Goal: Information Seeking & Learning: Check status

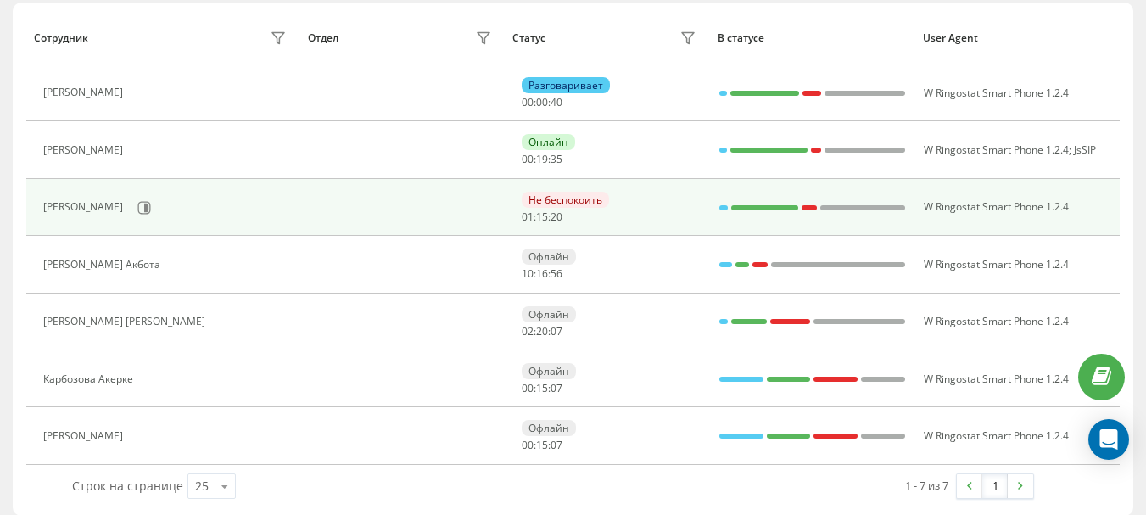
scroll to position [219, 0]
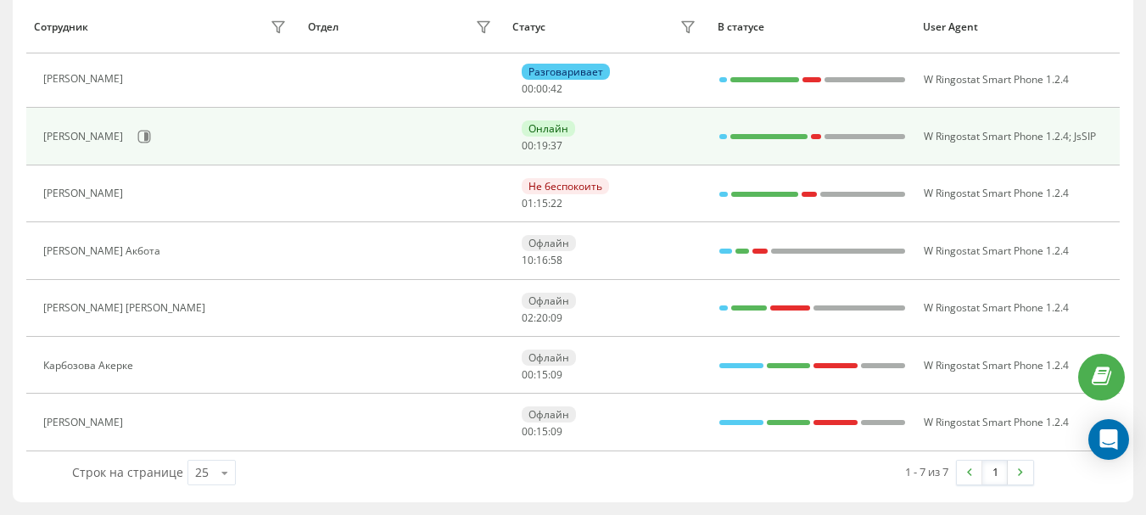
click at [413, 141] on td at bounding box center [401, 136] width 205 height 57
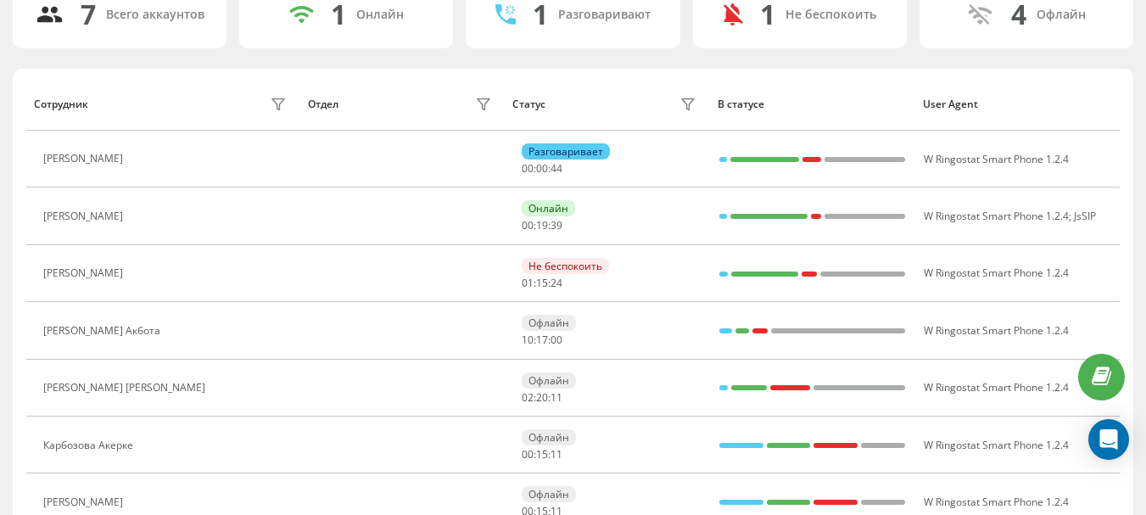
scroll to position [0, 0]
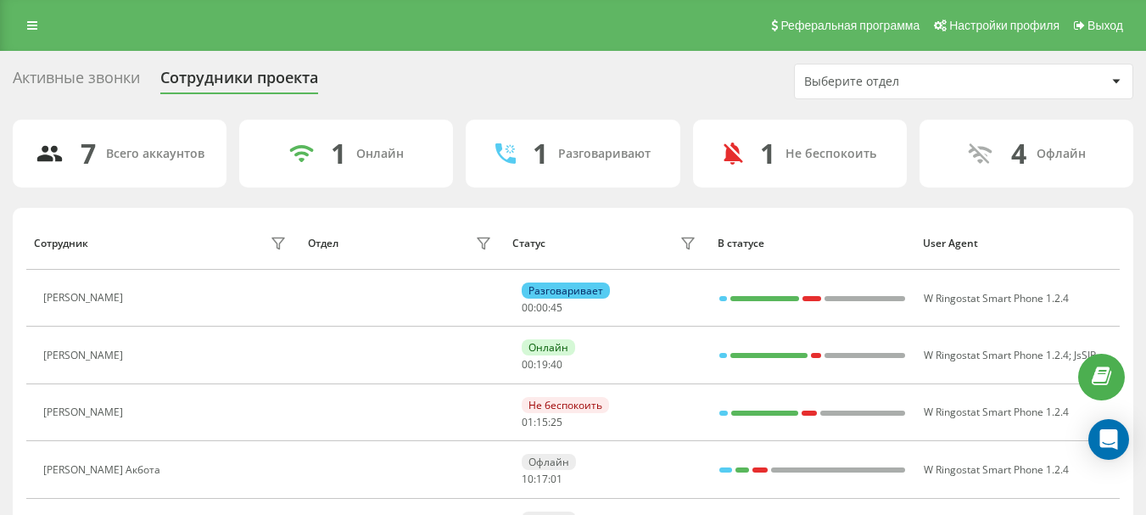
click at [108, 77] on div "Активные звонки" at bounding box center [76, 82] width 127 height 26
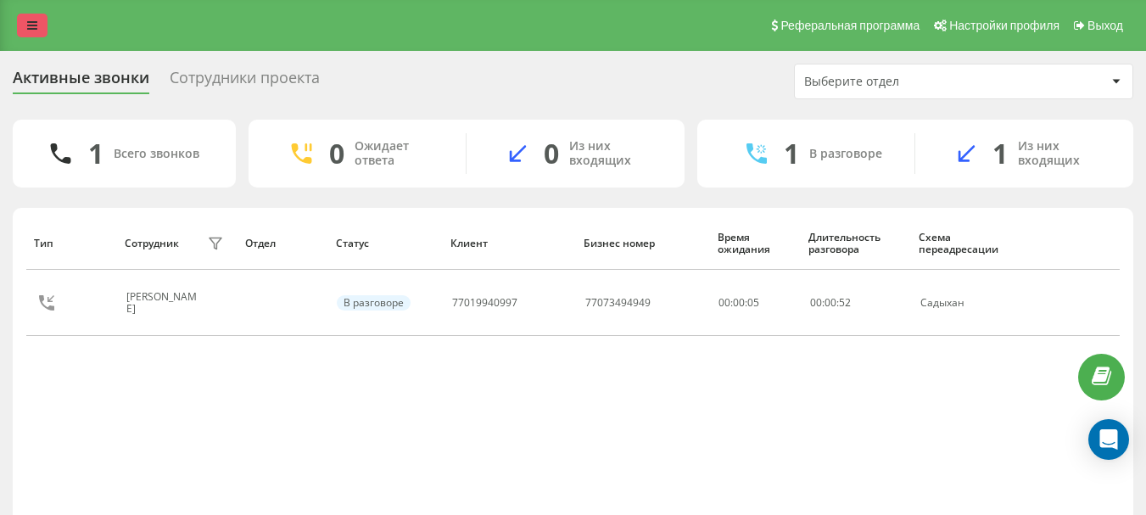
click at [33, 31] on link at bounding box center [32, 26] width 31 height 24
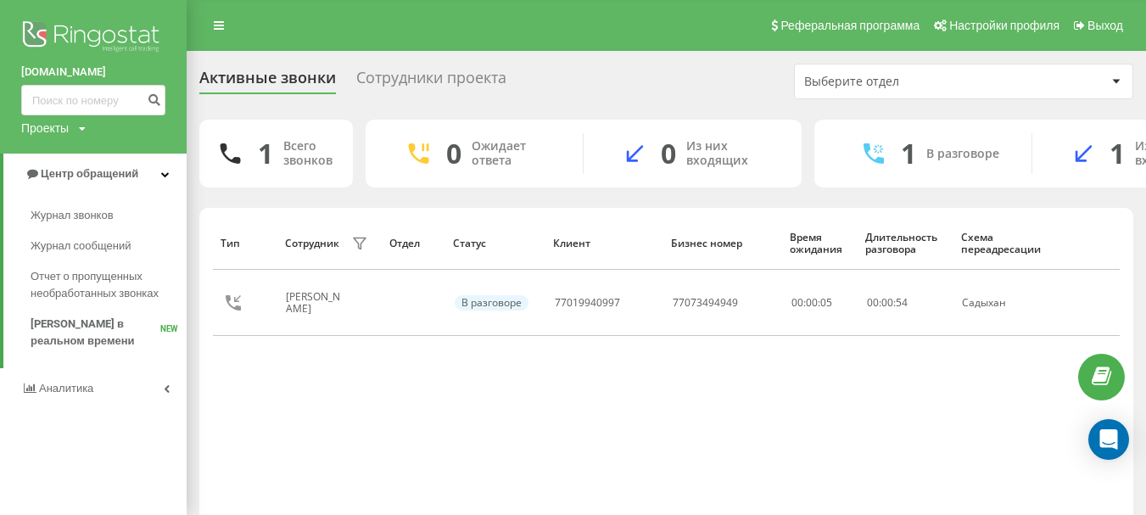
click at [334, 35] on div "Реферальная программа Настройки профиля Выход" at bounding box center [573, 25] width 1146 height 51
click at [208, 34] on link at bounding box center [219, 26] width 31 height 24
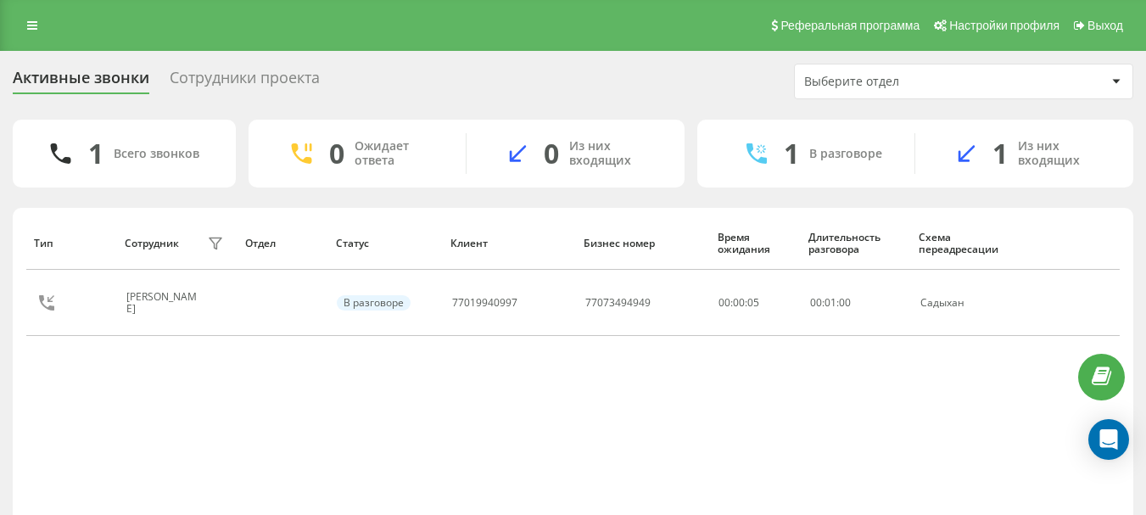
click at [253, 89] on div "Сотрудники проекта" at bounding box center [245, 82] width 150 height 26
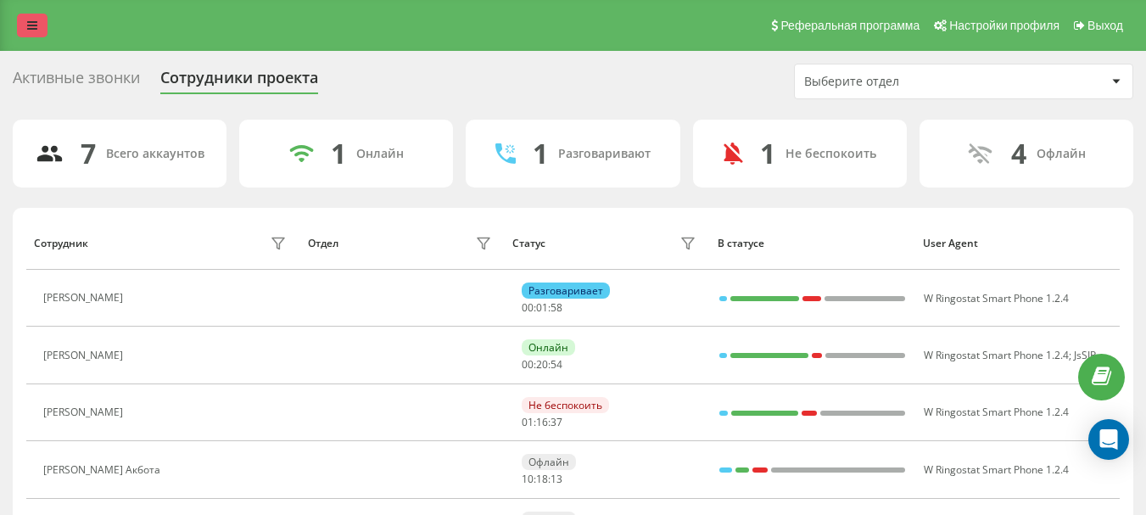
click at [44, 25] on link at bounding box center [32, 26] width 31 height 24
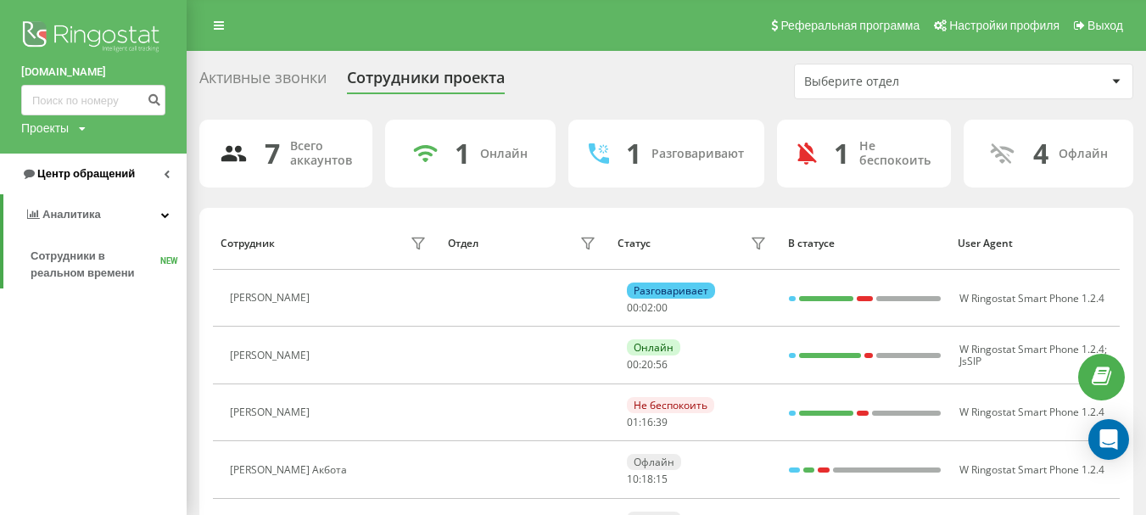
click at [60, 163] on link "Центр обращений" at bounding box center [93, 173] width 187 height 41
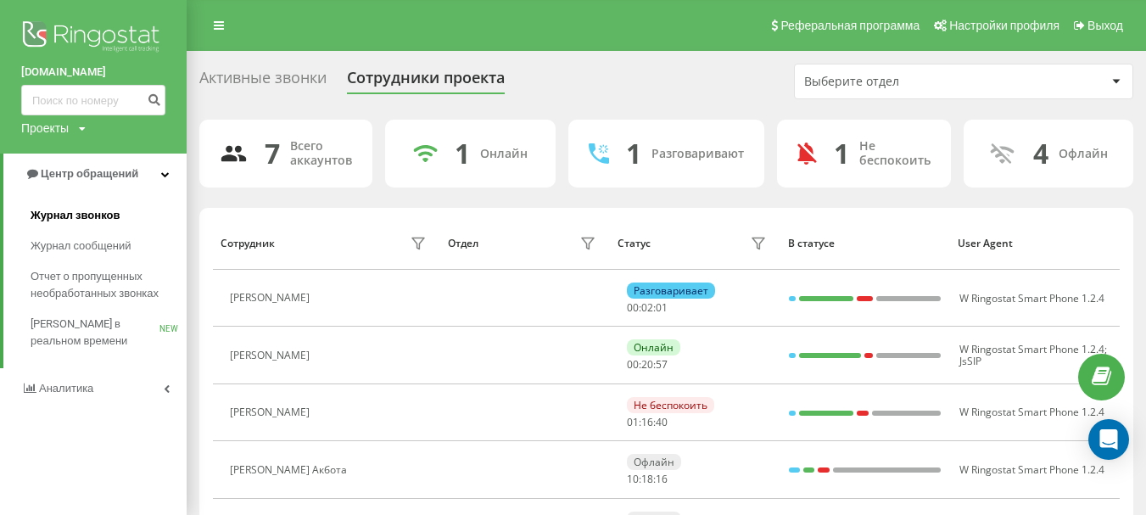
click at [75, 214] on span "Журнал звонков" at bounding box center [75, 215] width 89 height 17
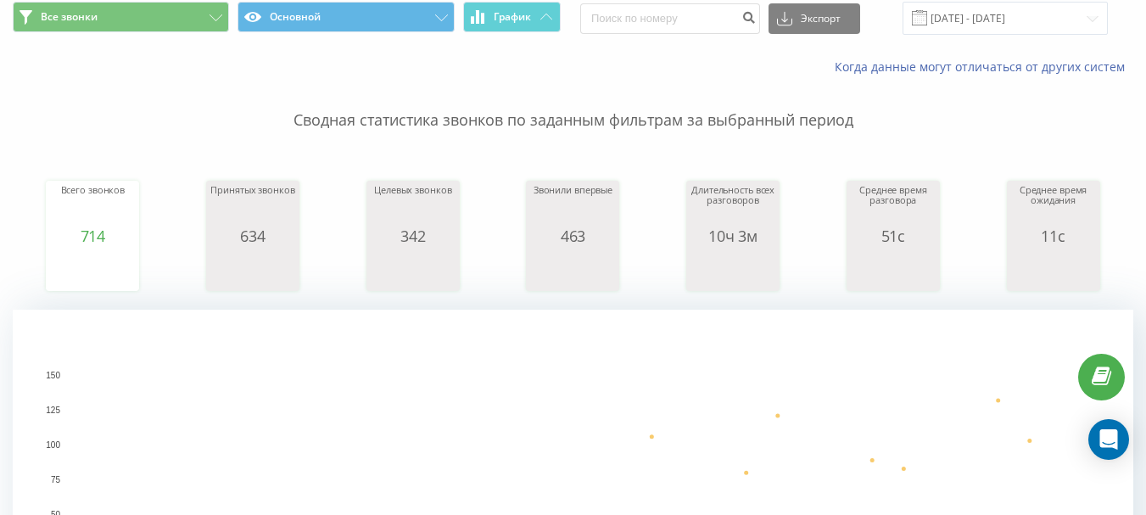
scroll to position [17, 0]
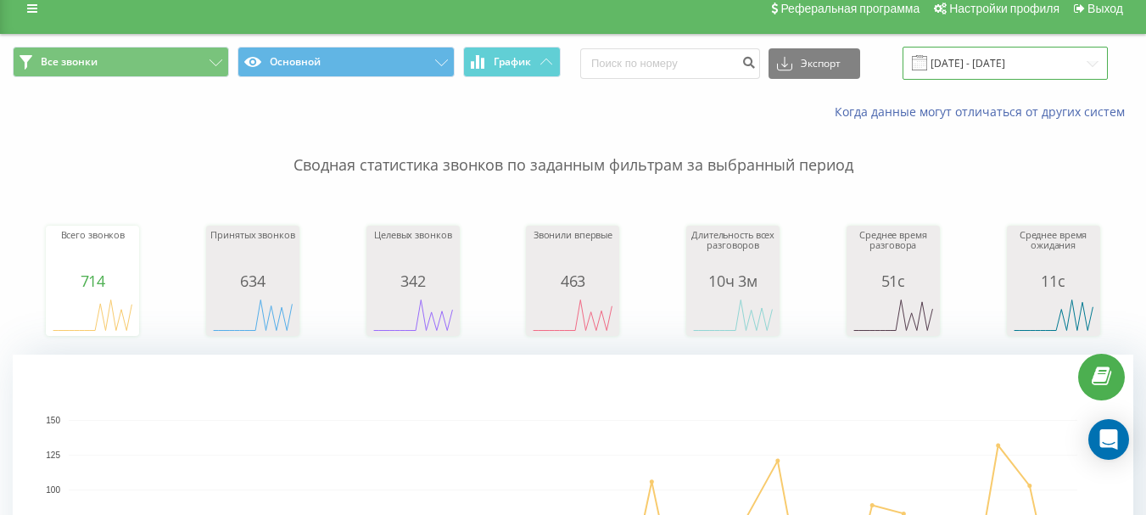
click at [1011, 64] on input "21.07.2025 - 21.08.2025" at bounding box center [1004, 63] width 205 height 33
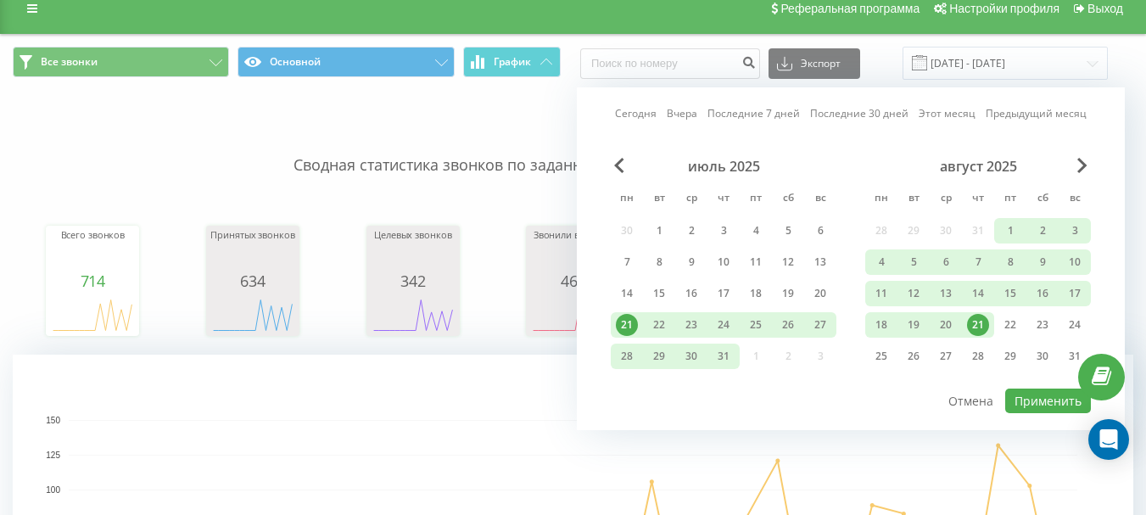
click at [970, 328] on div "21" at bounding box center [978, 325] width 22 height 22
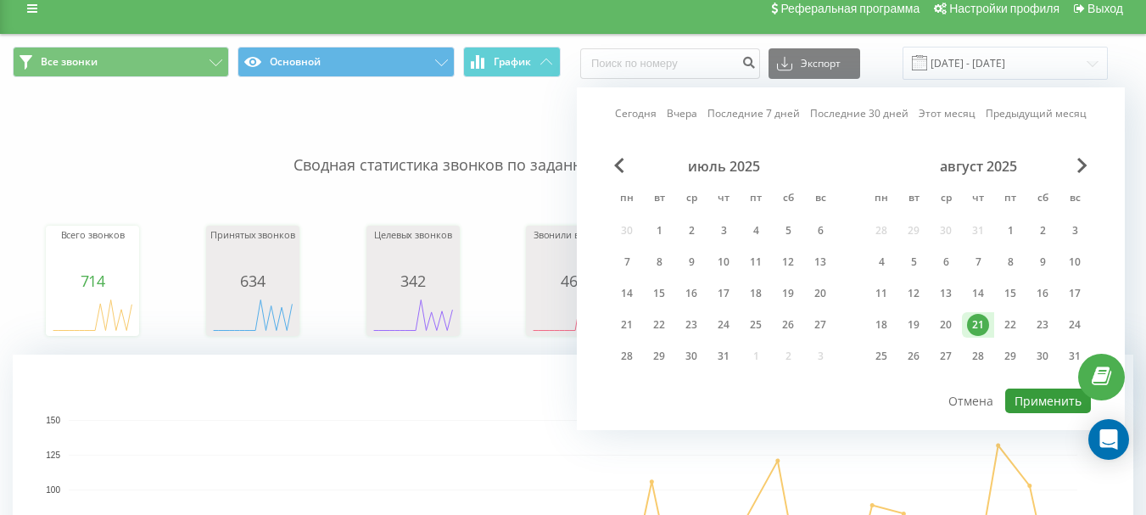
click at [1040, 408] on button "Применить" at bounding box center [1048, 400] width 86 height 25
type input "21.08.2025 - 21.08.2025"
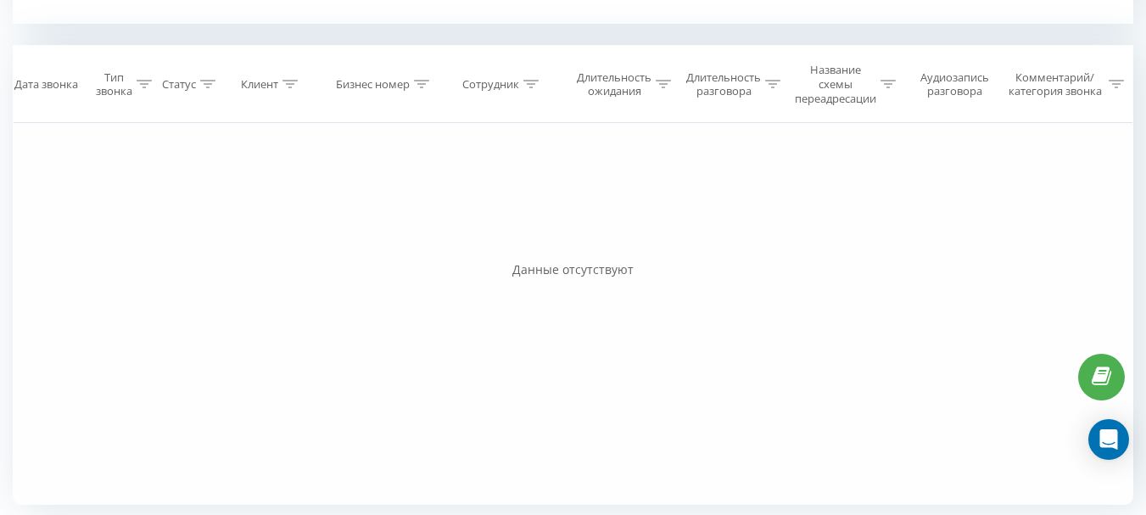
scroll to position [691, 0]
click at [562, 269] on div "Данные отсутствуют" at bounding box center [573, 265] width 1120 height 17
drag, startPoint x: 565, startPoint y: 269, endPoint x: 582, endPoint y: 271, distance: 17.0
click at [568, 269] on div "Данные отсутствуют" at bounding box center [573, 265] width 1120 height 17
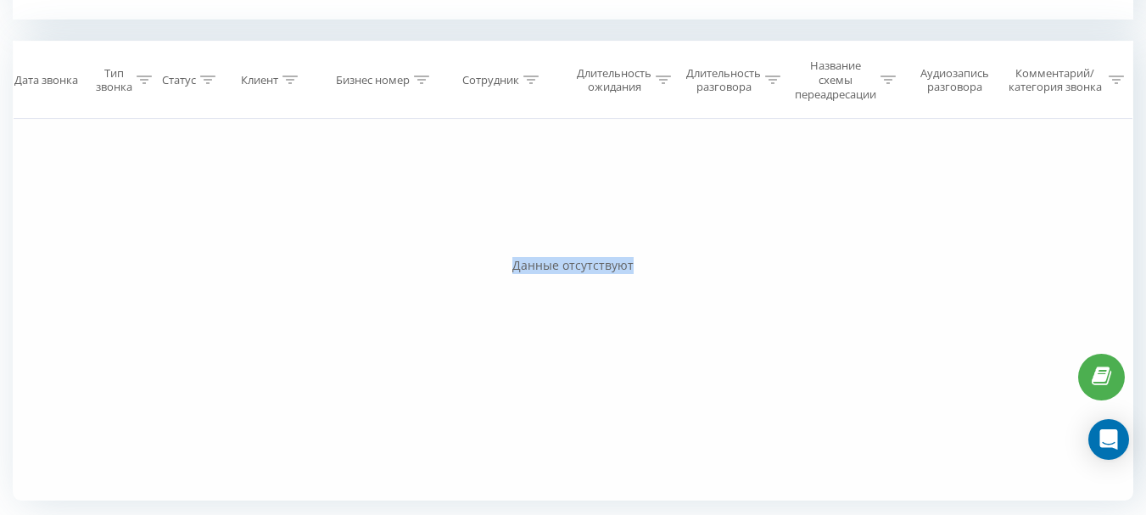
click at [583, 271] on div "Данные отсутствуют" at bounding box center [573, 265] width 1120 height 17
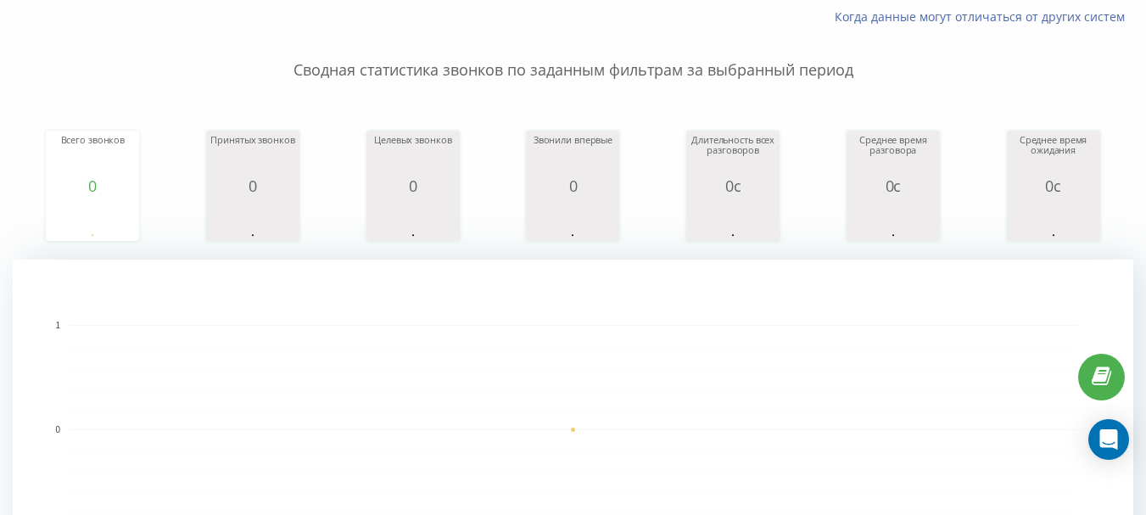
scroll to position [0, 0]
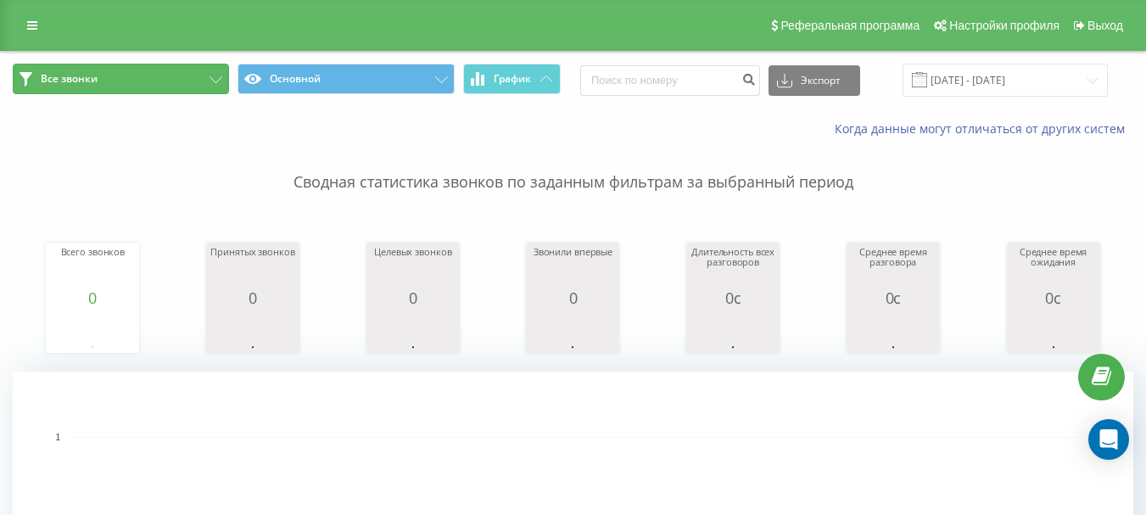
click at [125, 86] on button "Все звонки" at bounding box center [121, 79] width 216 height 31
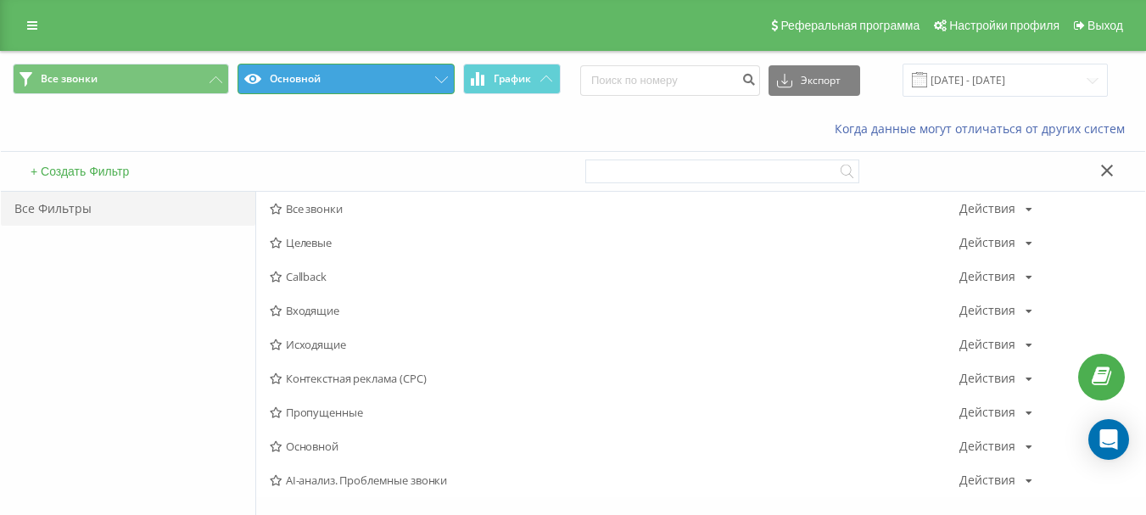
click at [377, 88] on button "Основной" at bounding box center [345, 79] width 216 height 31
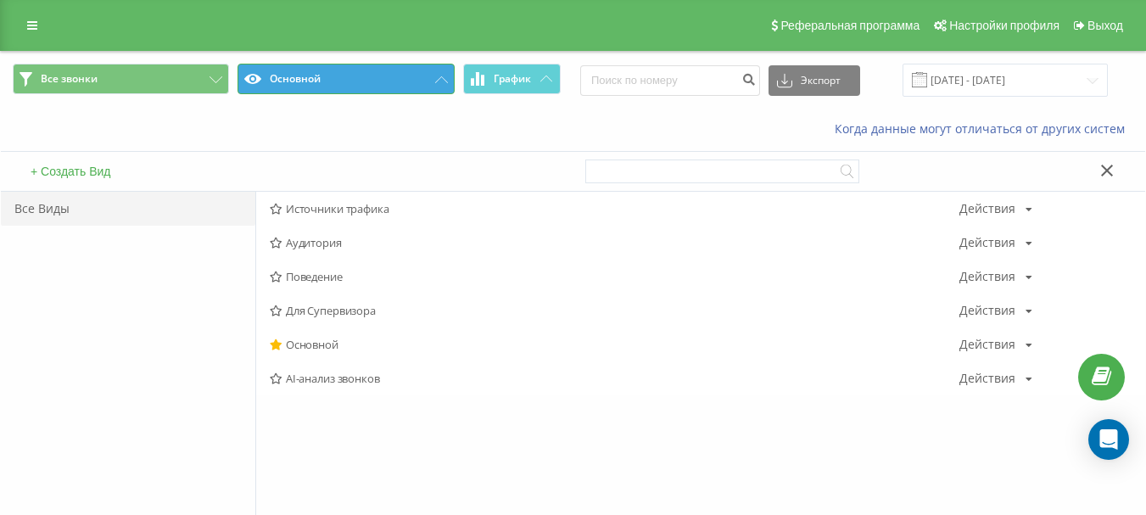
click at [384, 84] on button "Основной" at bounding box center [345, 79] width 216 height 31
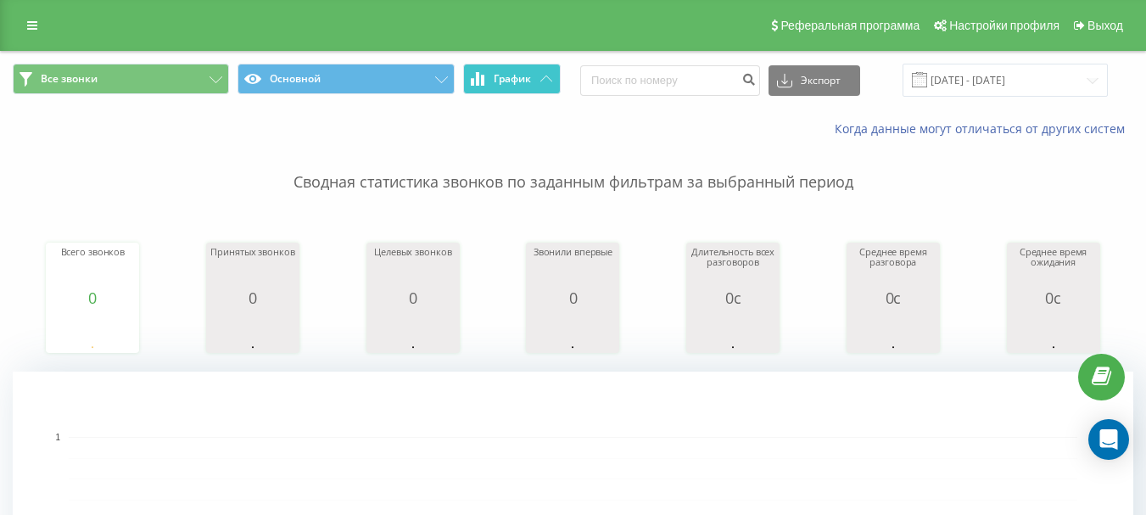
click at [516, 81] on span "График" at bounding box center [512, 79] width 37 height 12
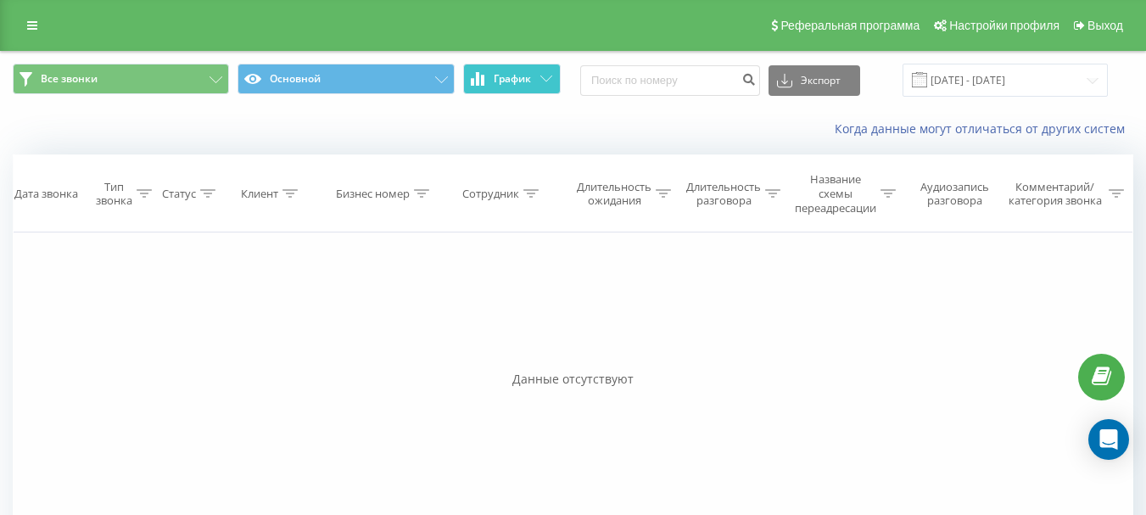
click at [518, 81] on span "График" at bounding box center [512, 79] width 37 height 12
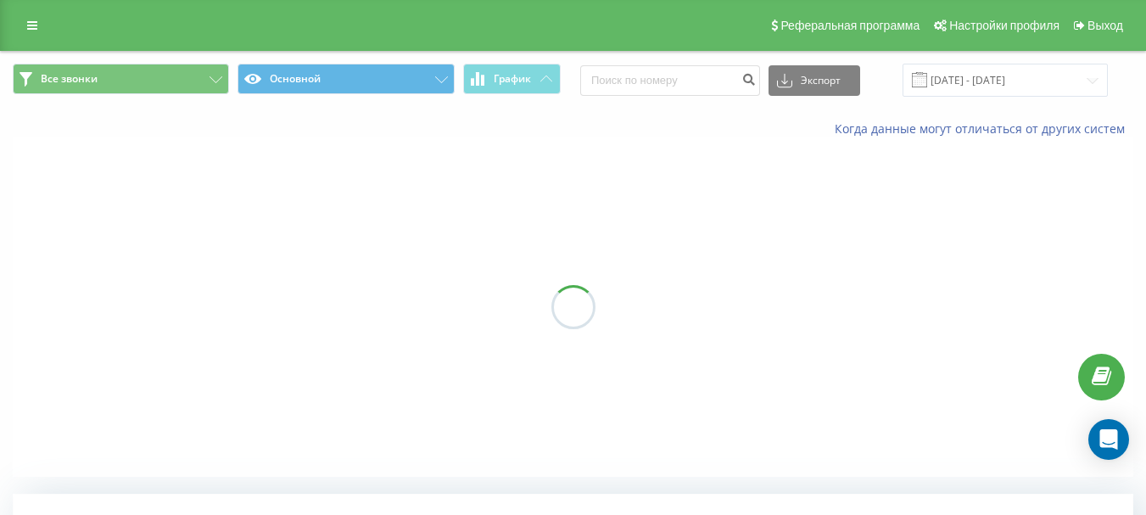
click at [32, 20] on link at bounding box center [32, 26] width 31 height 24
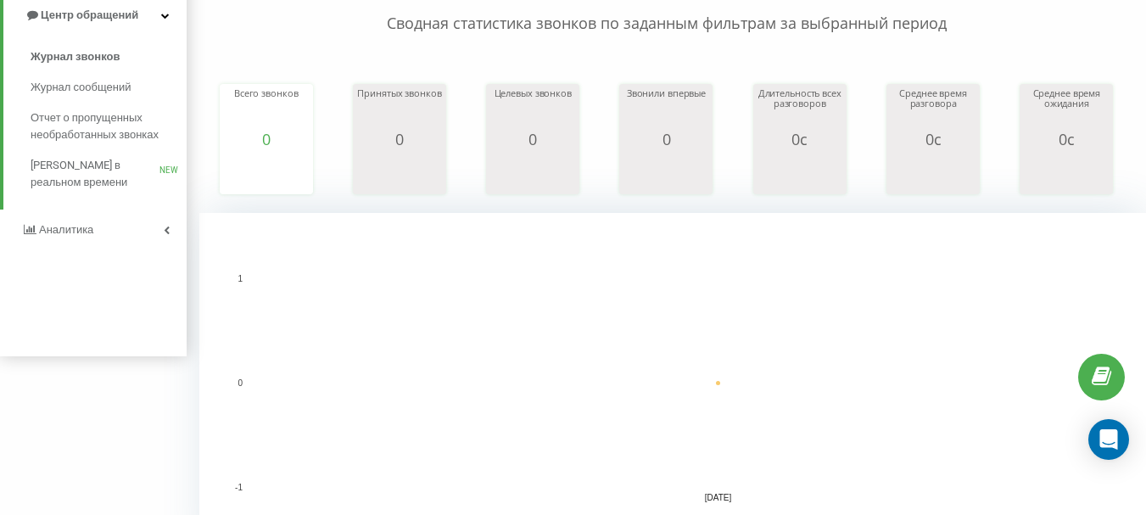
scroll to position [170, 0]
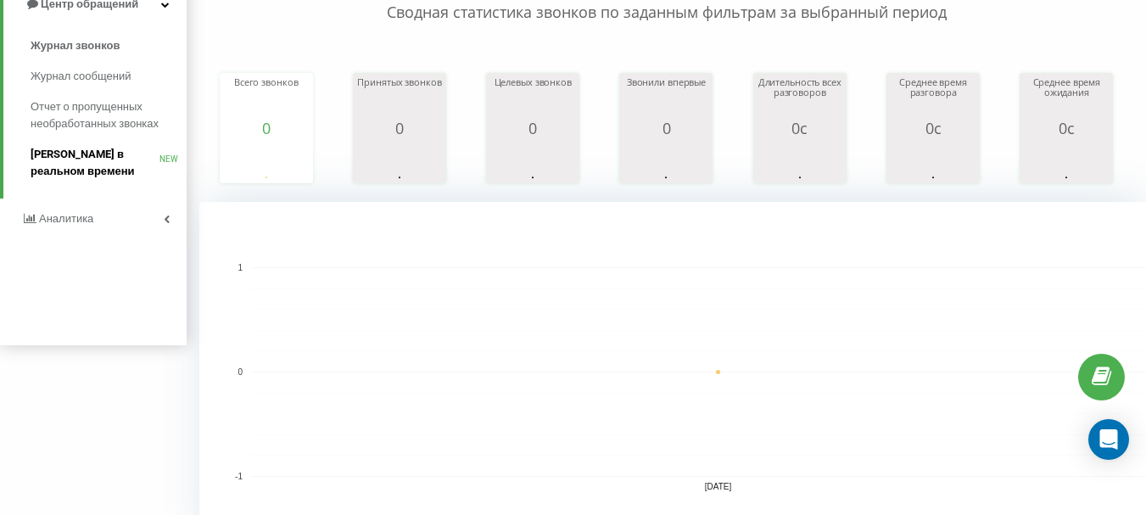
drag, startPoint x: 121, startPoint y: 180, endPoint x: 115, endPoint y: 206, distance: 27.0
click at [122, 182] on link "Звонки в реальном времени NEW" at bounding box center [109, 162] width 156 height 47
click at [117, 208] on link "Аналитика" at bounding box center [93, 218] width 187 height 41
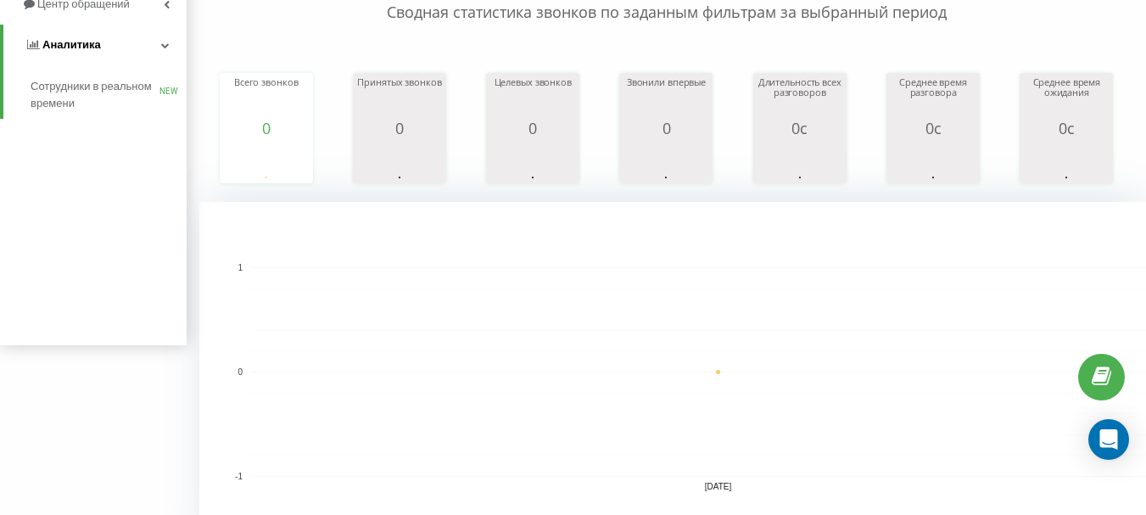
click at [103, 52] on link "Аналитика" at bounding box center [94, 45] width 183 height 41
click at [103, 52] on link "Аналитика" at bounding box center [93, 45] width 187 height 41
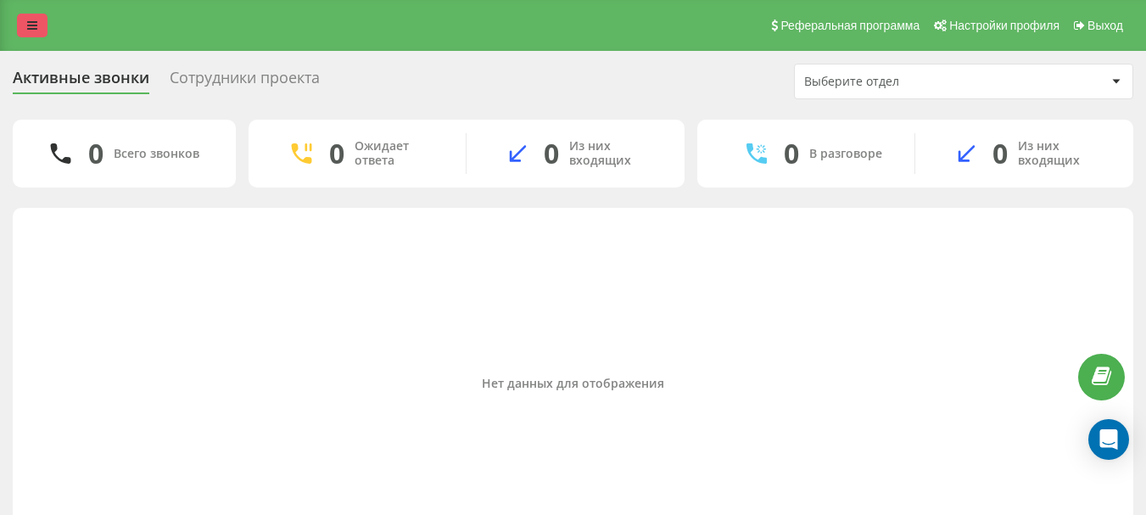
click at [20, 24] on link at bounding box center [32, 26] width 31 height 24
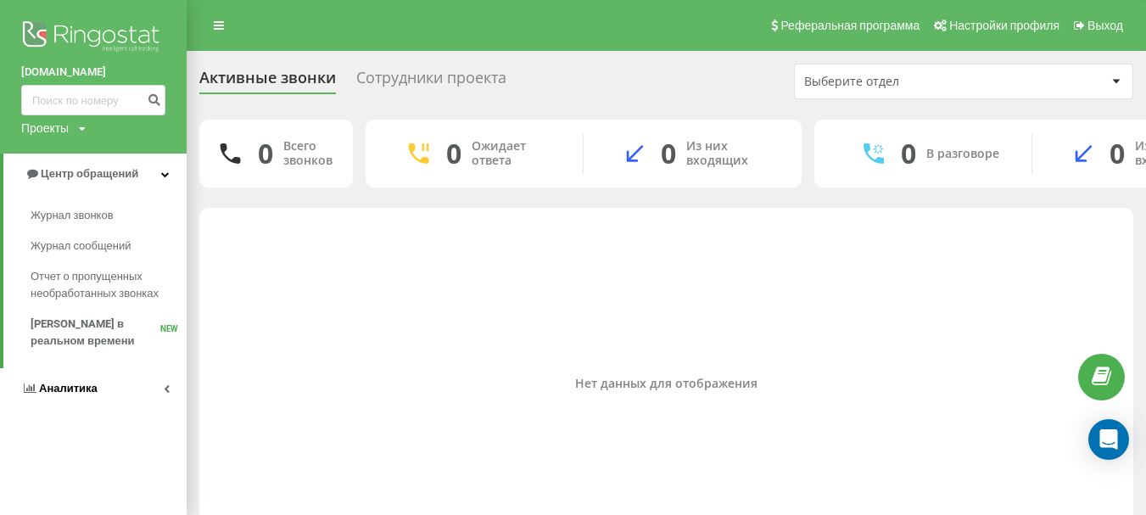
click at [70, 388] on span "Аналитика" at bounding box center [68, 388] width 59 height 13
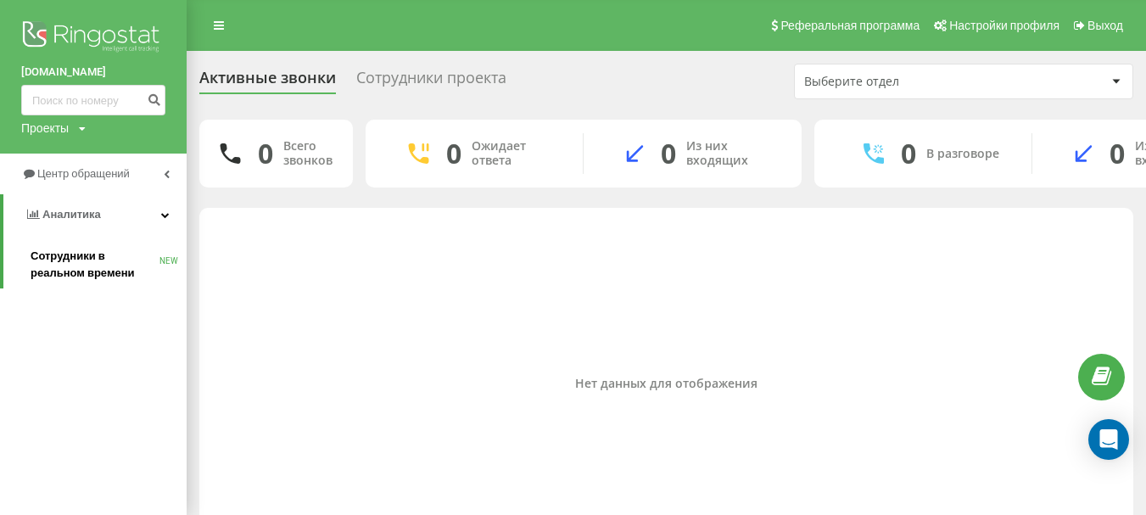
click at [89, 276] on span "Сотрудники в реальном времени" at bounding box center [95, 265] width 129 height 34
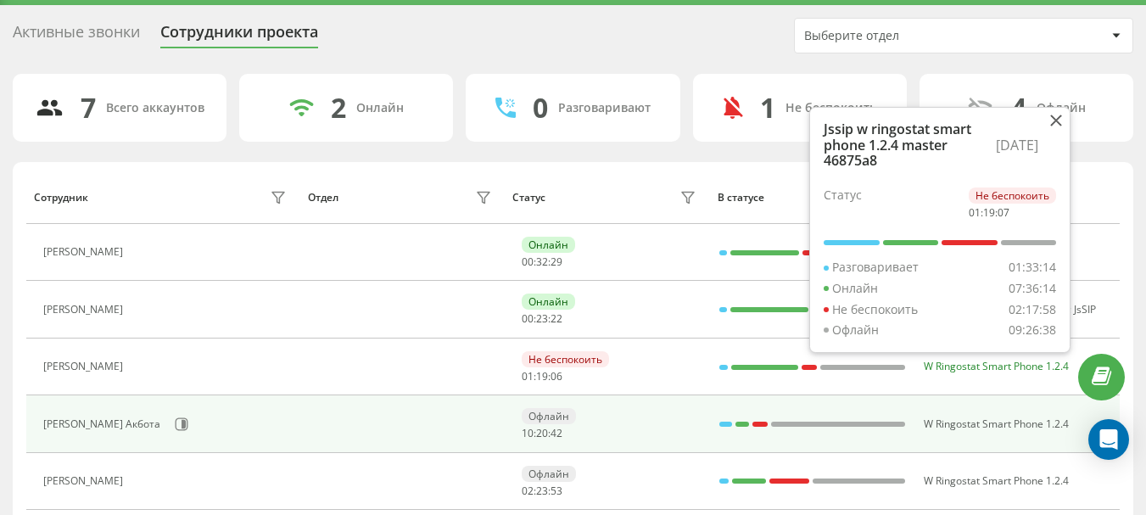
scroll to position [85, 0]
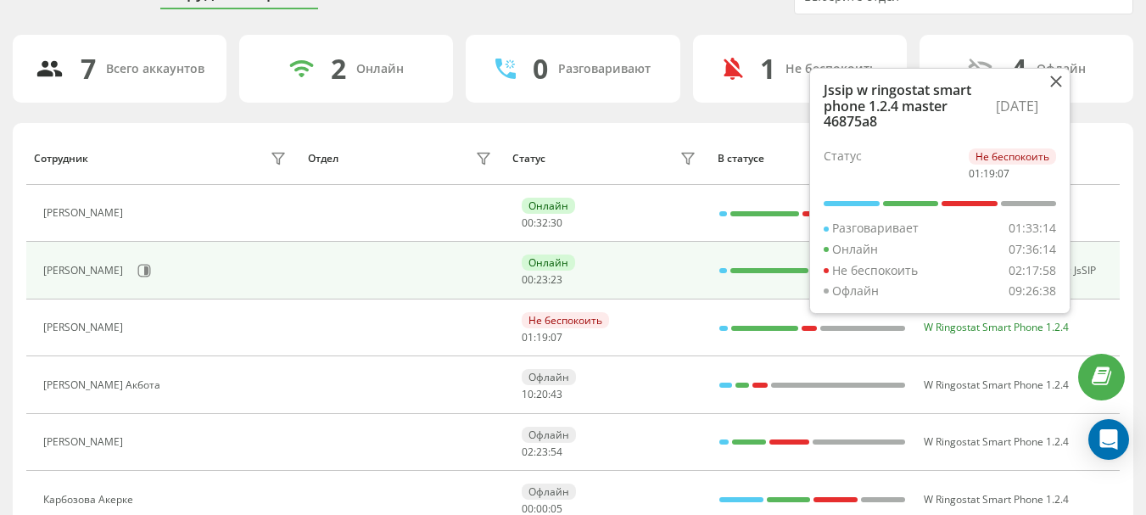
click at [544, 258] on div "Онлайн" at bounding box center [548, 262] width 53 height 16
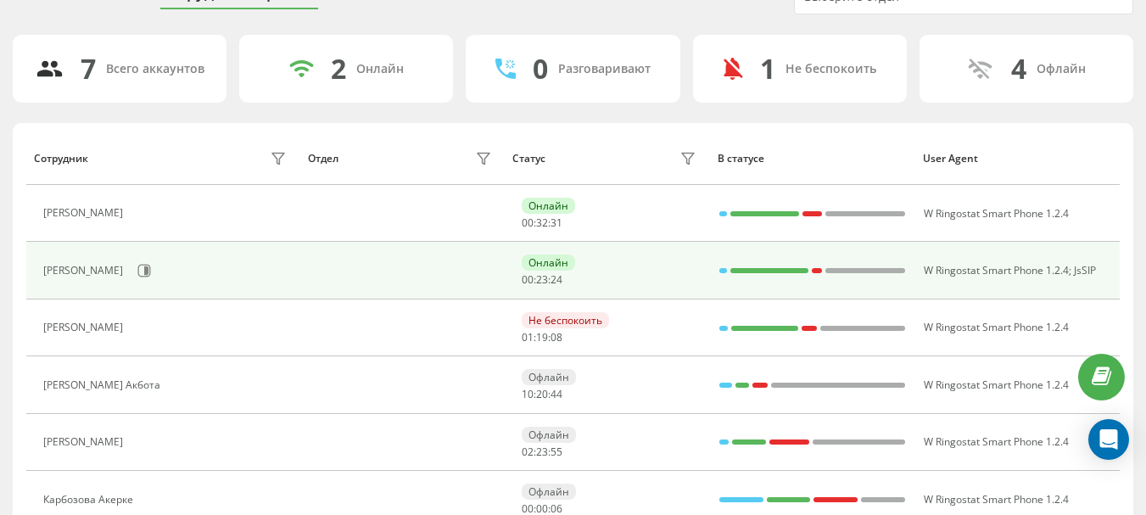
click at [475, 265] on td at bounding box center [401, 270] width 205 height 57
click at [86, 272] on div "[PERSON_NAME]" at bounding box center [85, 271] width 84 height 12
click at [131, 274] on button at bounding box center [143, 270] width 25 height 25
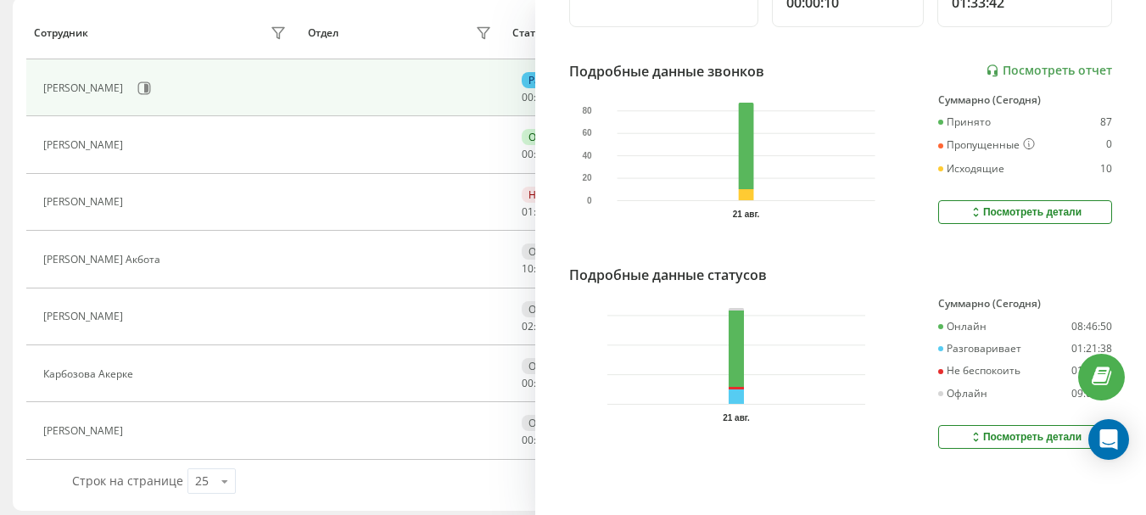
scroll to position [219, 0]
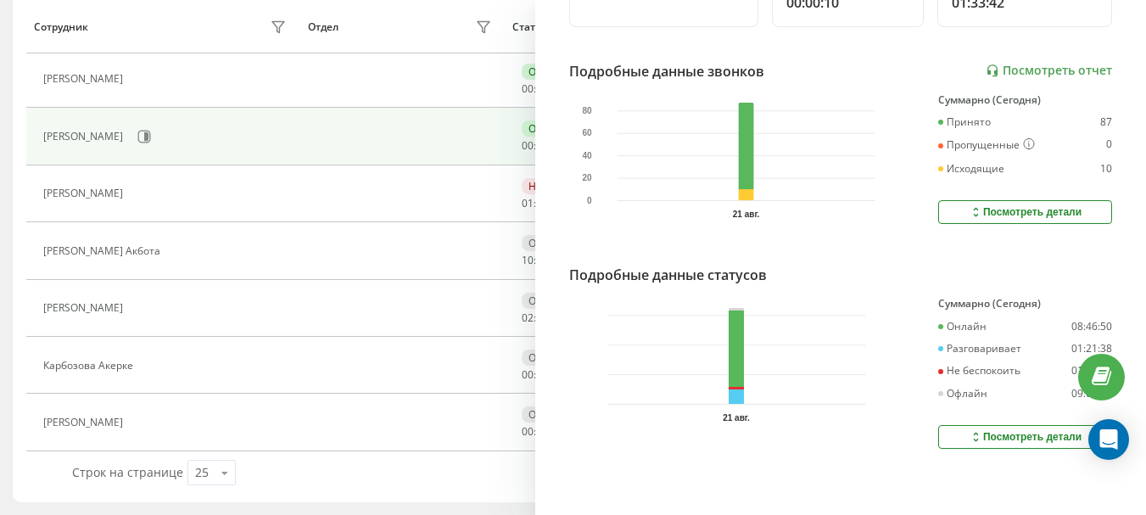
click at [1015, 205] on div "Посмотреть детали" at bounding box center [1024, 212] width 113 height 14
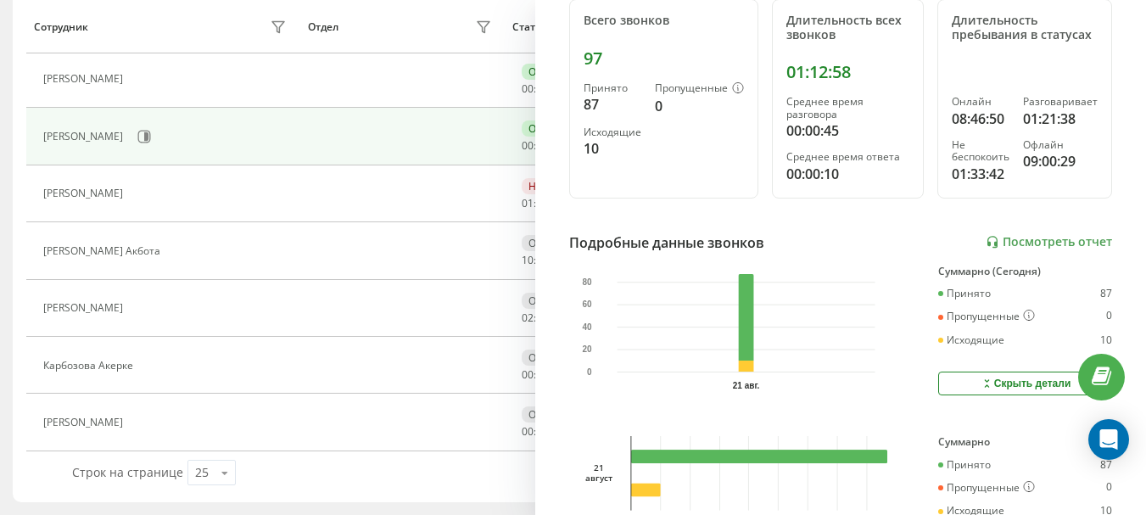
scroll to position [254, 0]
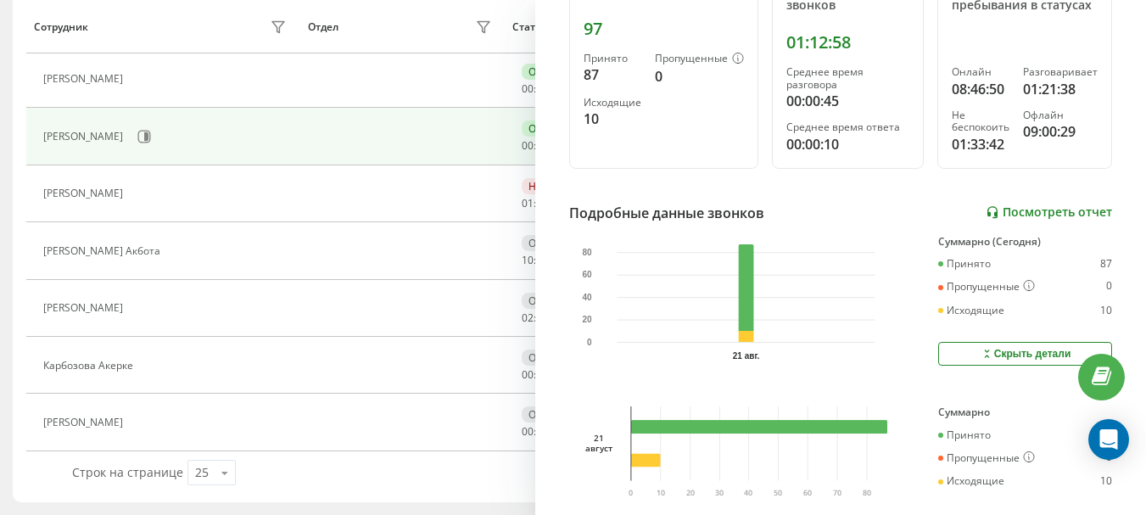
click at [1011, 210] on link "Посмотреть отчет" at bounding box center [1048, 212] width 126 height 14
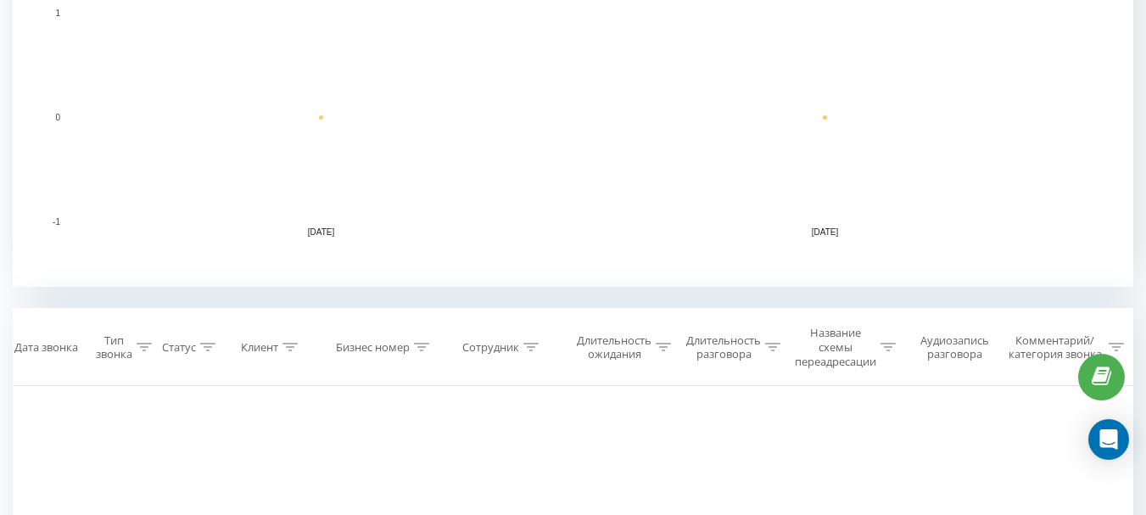
scroll to position [691, 0]
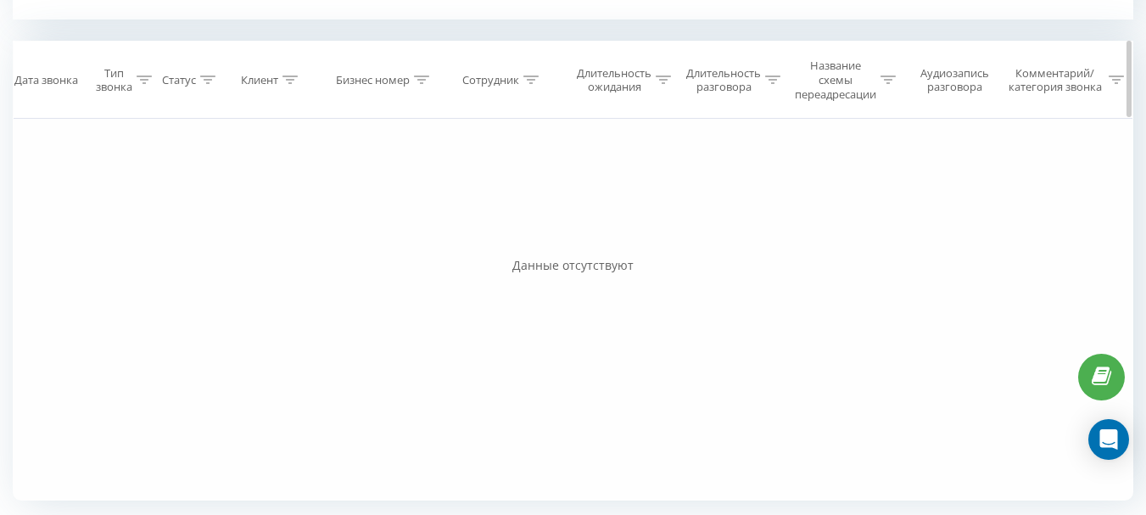
click at [934, 86] on div "Аудиозапись разговора" at bounding box center [955, 80] width 86 height 29
click at [946, 81] on div "Аудиозапись разговора" at bounding box center [955, 80] width 86 height 29
click at [876, 81] on div "Название схемы переадресации" at bounding box center [835, 80] width 81 height 43
click at [889, 81] on icon at bounding box center [887, 79] width 15 height 8
click at [1108, 82] on div "Комментарий/категория звонка" at bounding box center [1064, 80] width 119 height 29
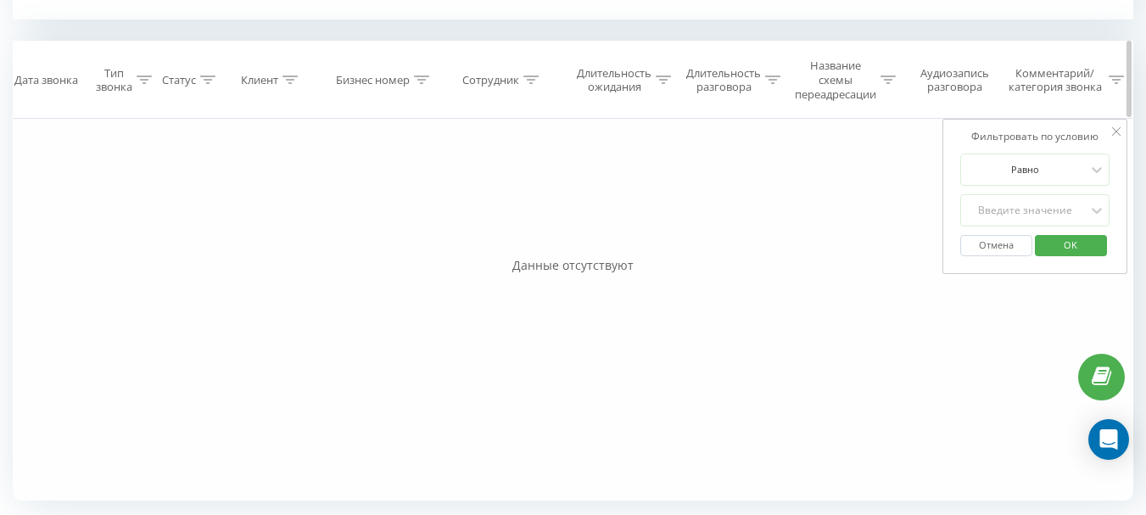
click at [904, 75] on span "Аудиозапись разговора" at bounding box center [950, 80] width 94 height 29
click at [898, 81] on div "Аудиозапись разговора" at bounding box center [948, 80] width 105 height 29
click at [893, 81] on icon at bounding box center [887, 79] width 15 height 8
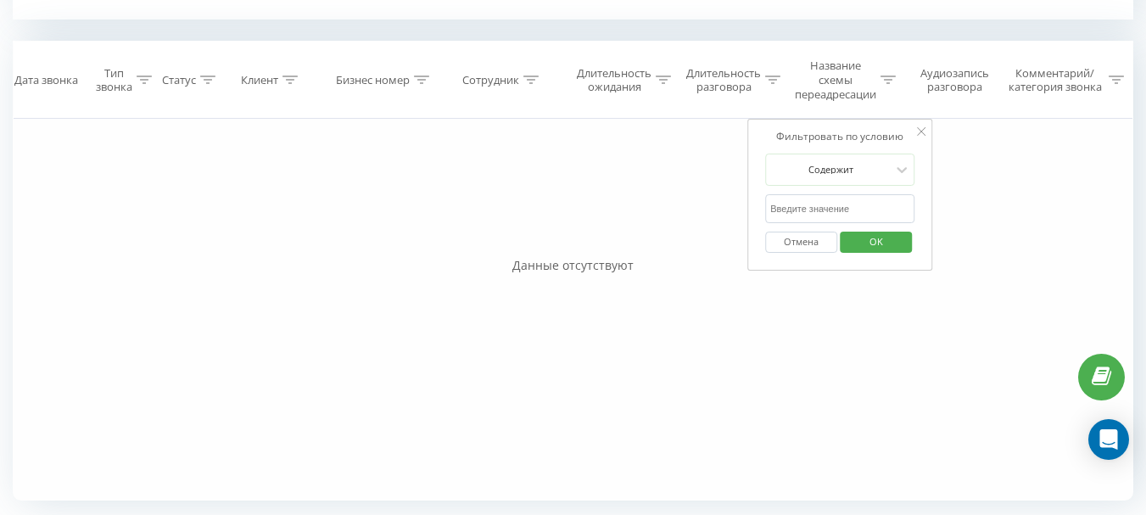
click at [638, 200] on div "Фильтровать по условию Равно Введите значение Отмена OK Фильтровать по условию …" at bounding box center [573, 310] width 1120 height 382
